Goal: Browse casually

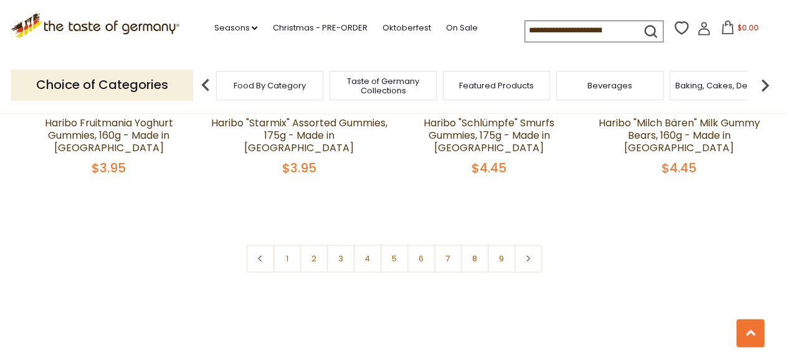
scroll to position [3051, 0]
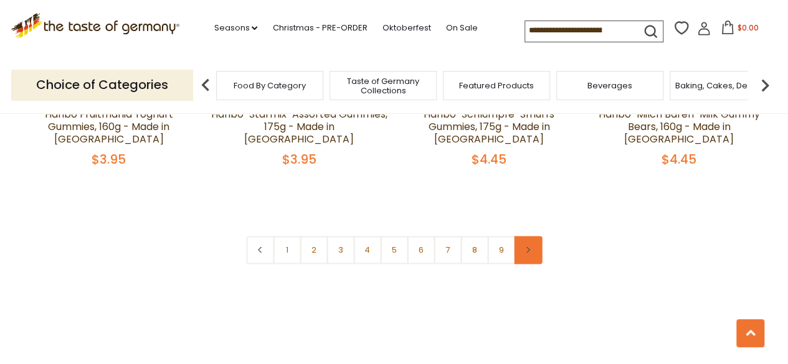
click at [526, 236] on link at bounding box center [528, 250] width 28 height 28
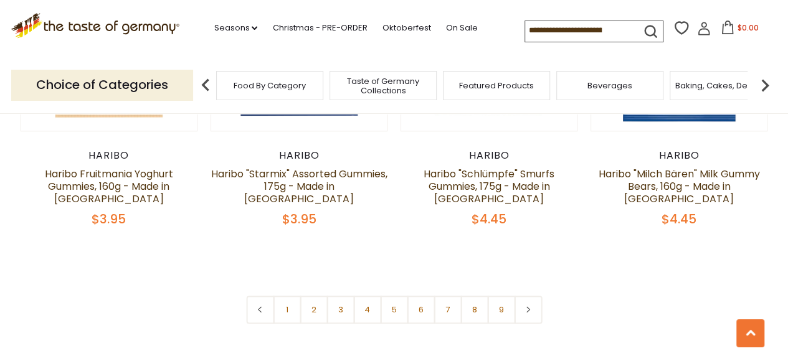
scroll to position [3051, 0]
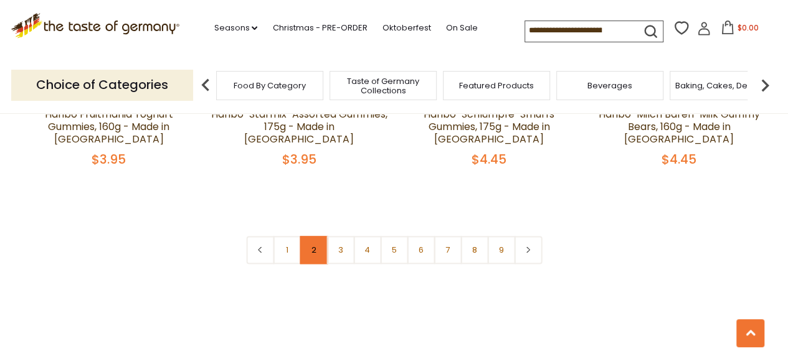
click at [309, 236] on link "2" at bounding box center [313, 250] width 28 height 28
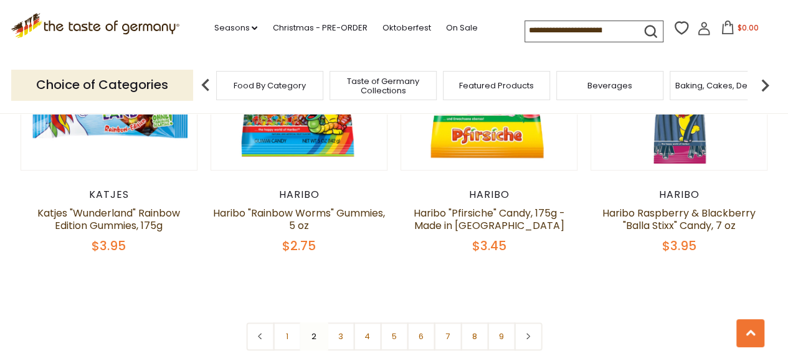
scroll to position [2944, 0]
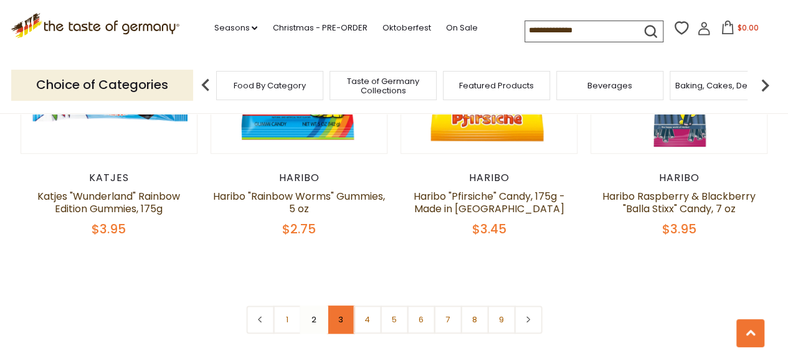
click at [340, 306] on link "3" at bounding box center [340, 320] width 28 height 28
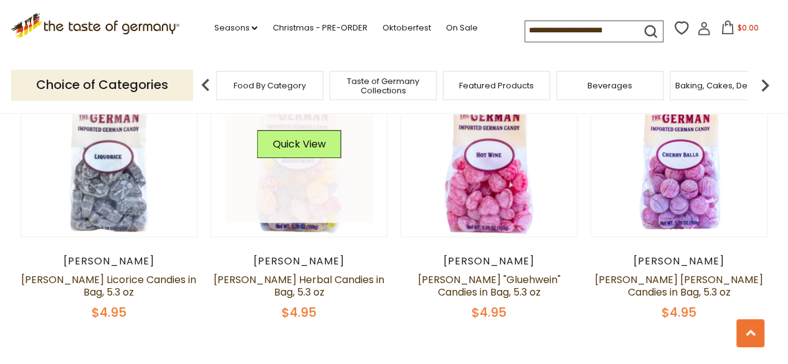
scroll to position [3006, 0]
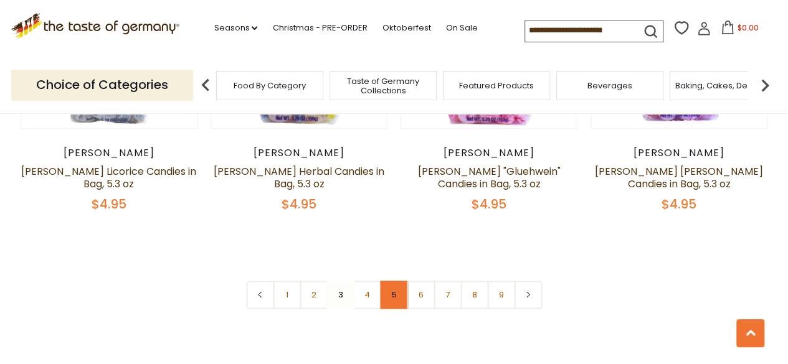
click at [388, 281] on link "5" at bounding box center [394, 295] width 28 height 28
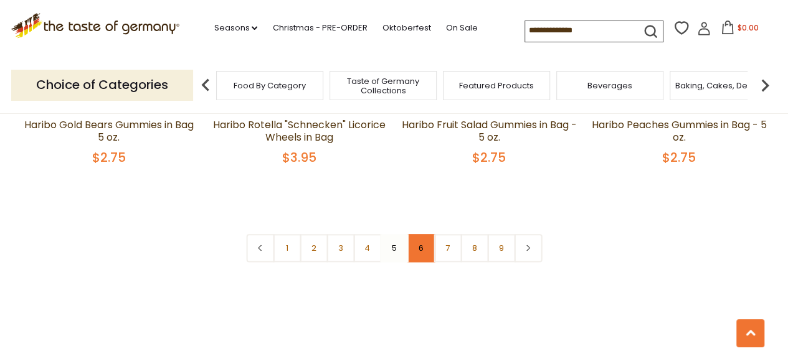
click at [420, 234] on link "6" at bounding box center [421, 248] width 28 height 28
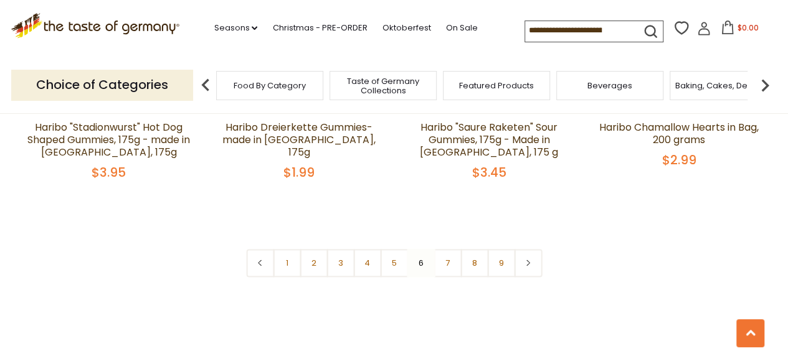
scroll to position [3068, 0]
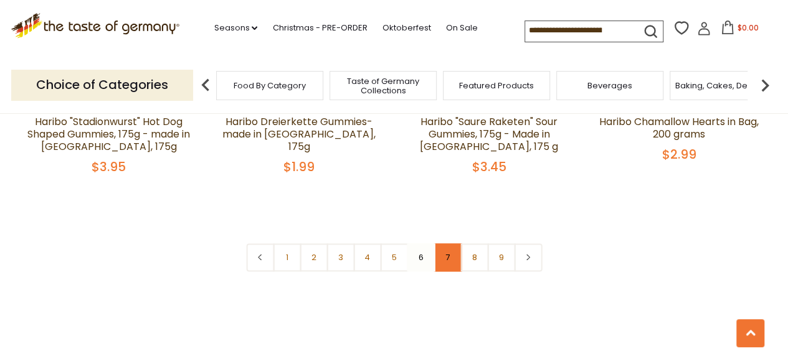
click at [447, 243] on link "7" at bounding box center [447, 257] width 28 height 28
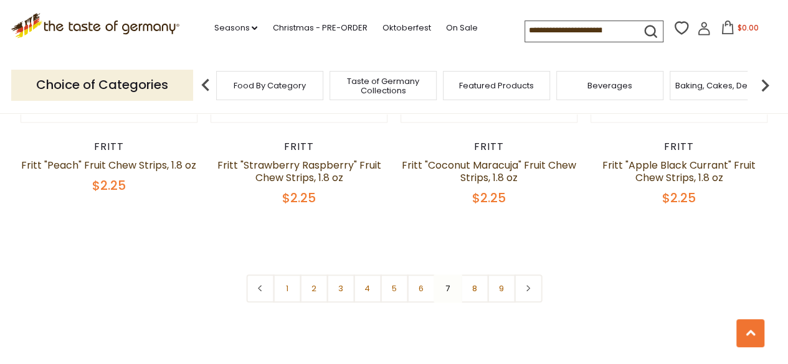
scroll to position [3006, 0]
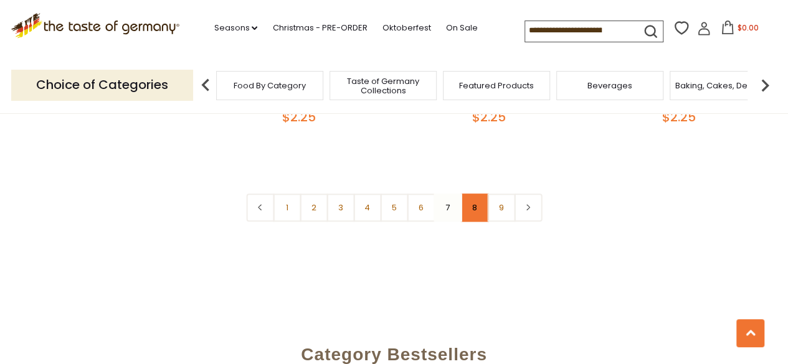
click at [476, 196] on link "8" at bounding box center [474, 208] width 28 height 28
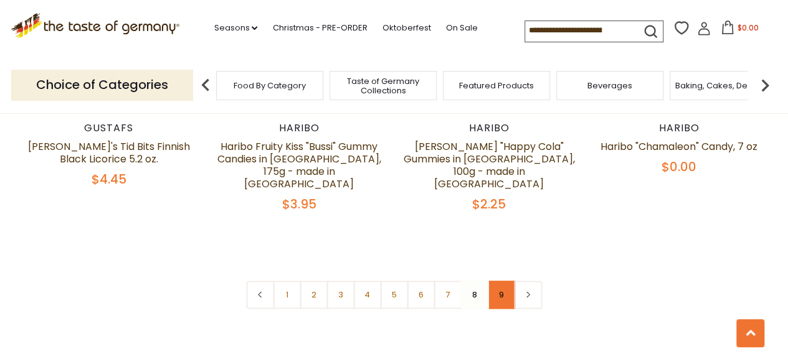
click at [505, 281] on link "9" at bounding box center [501, 295] width 28 height 28
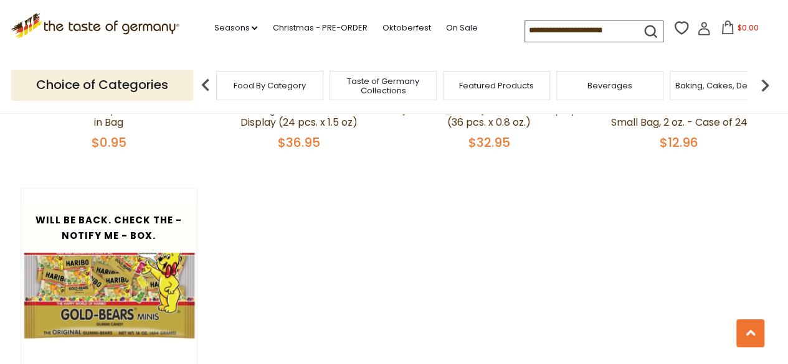
scroll to position [889, 0]
